Goal: Task Accomplishment & Management: Manage account settings

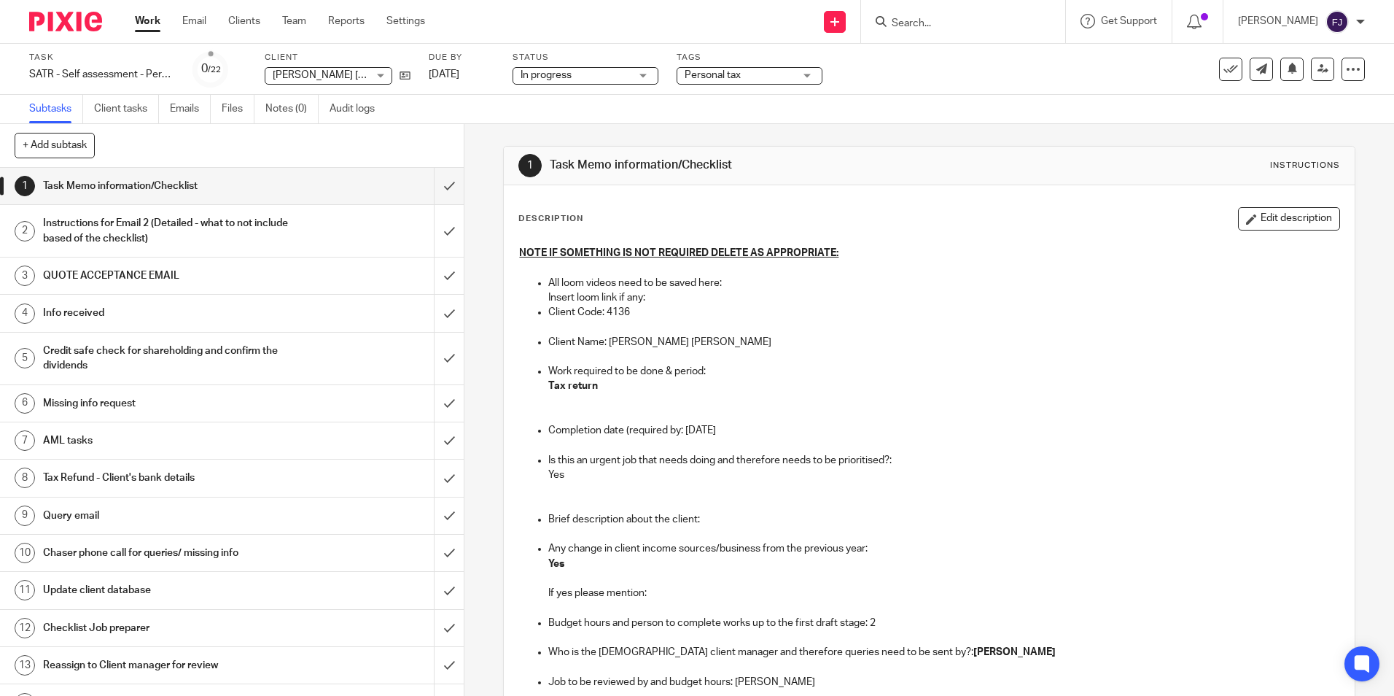
scroll to position [1843, 0]
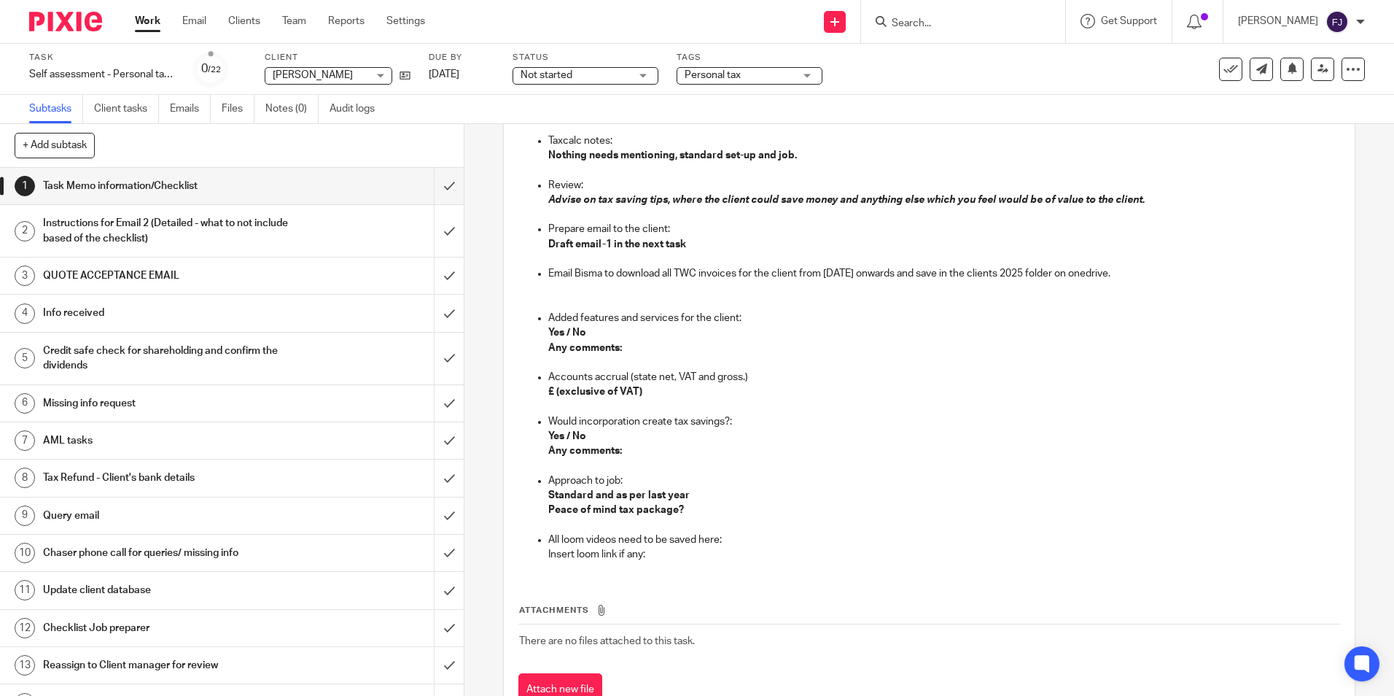
click at [594, 78] on span "Not started" at bounding box center [575, 75] width 109 height 15
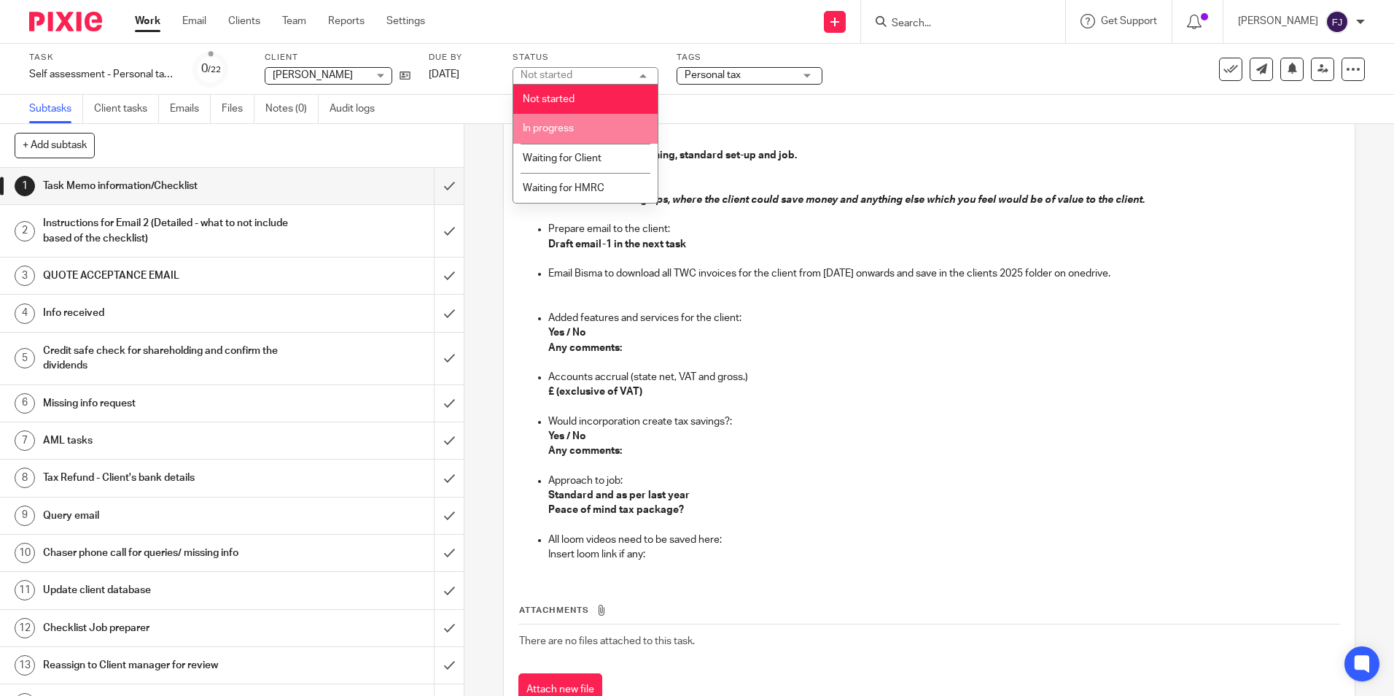
click at [561, 123] on span "In progress" at bounding box center [548, 128] width 51 height 10
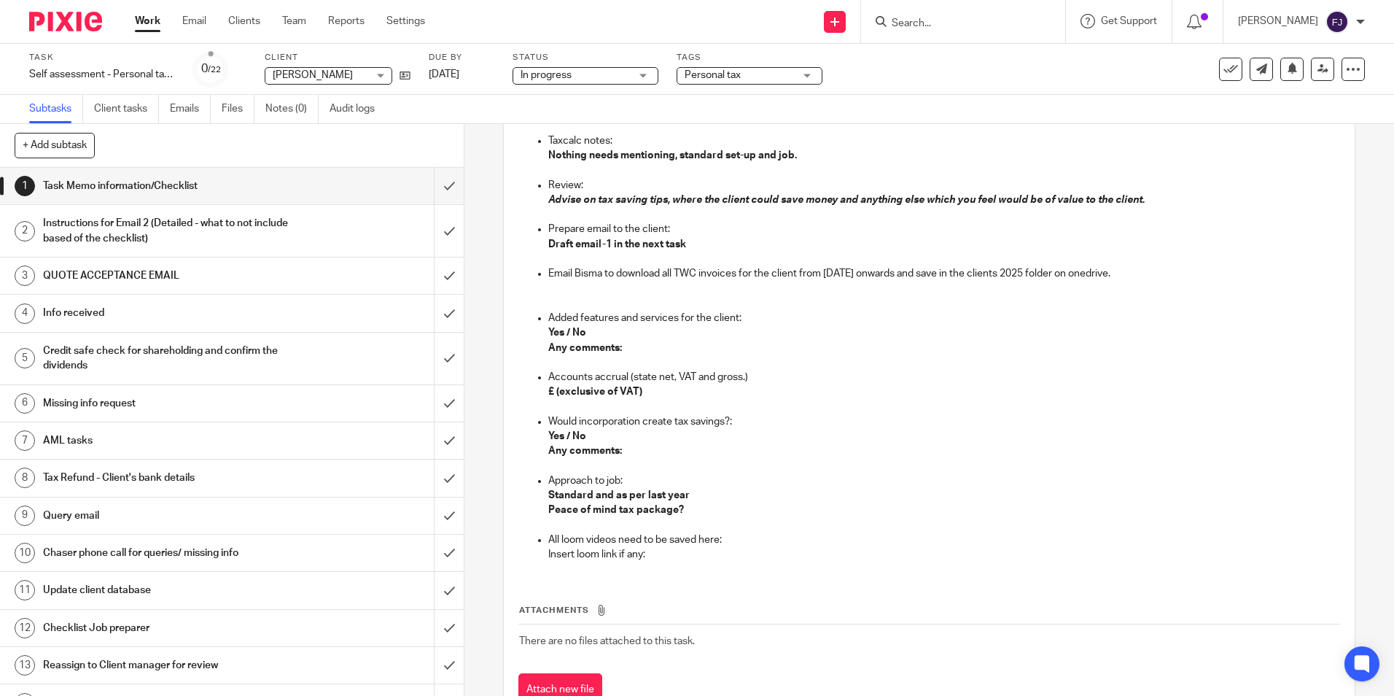
click at [150, 269] on h1 "QUOTE ACCEPTANCE EMAIL" at bounding box center [168, 276] width 251 height 22
